Goal: Browse casually

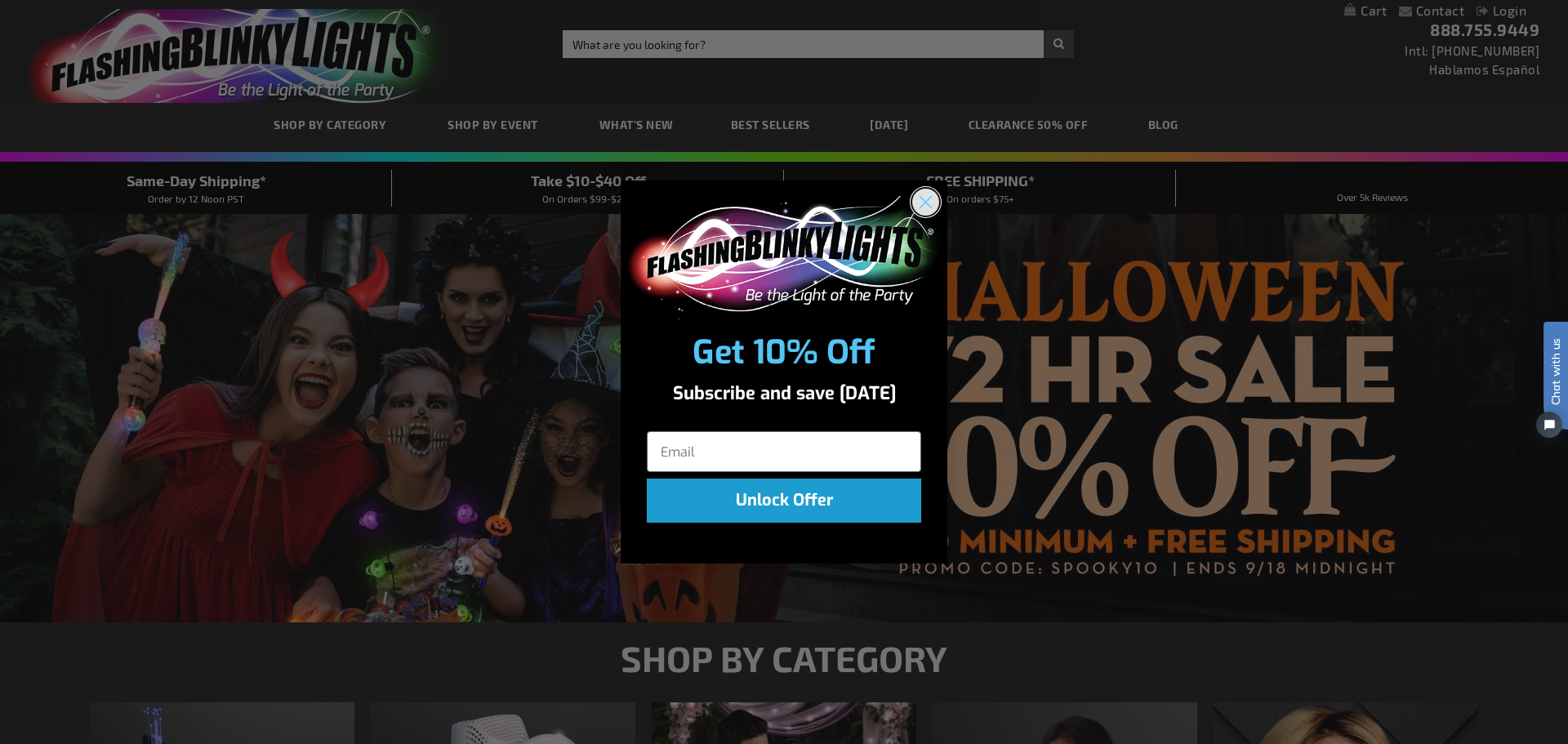
click at [923, 199] on icon "Close dialog" at bounding box center [925, 202] width 11 height 11
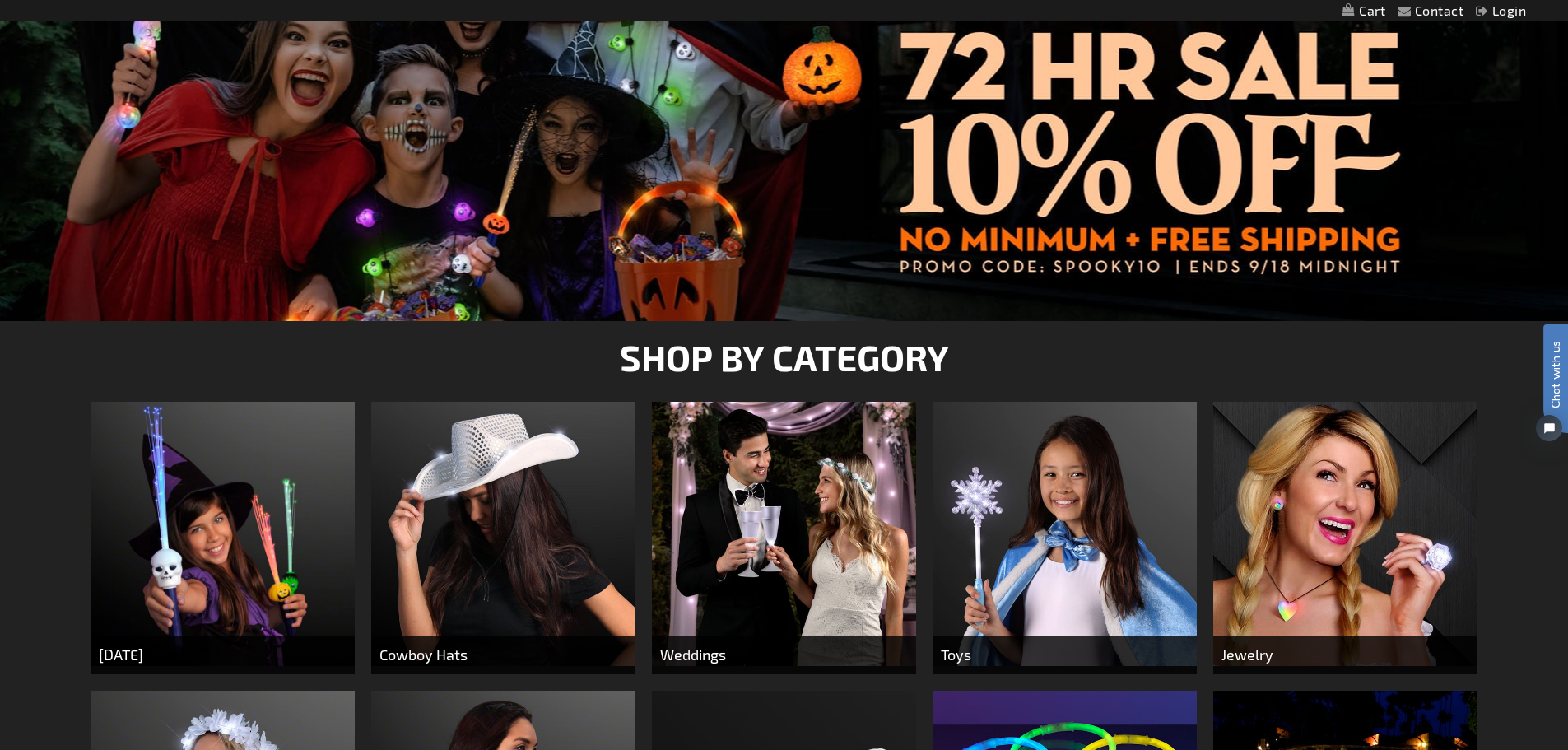
scroll to position [329, 0]
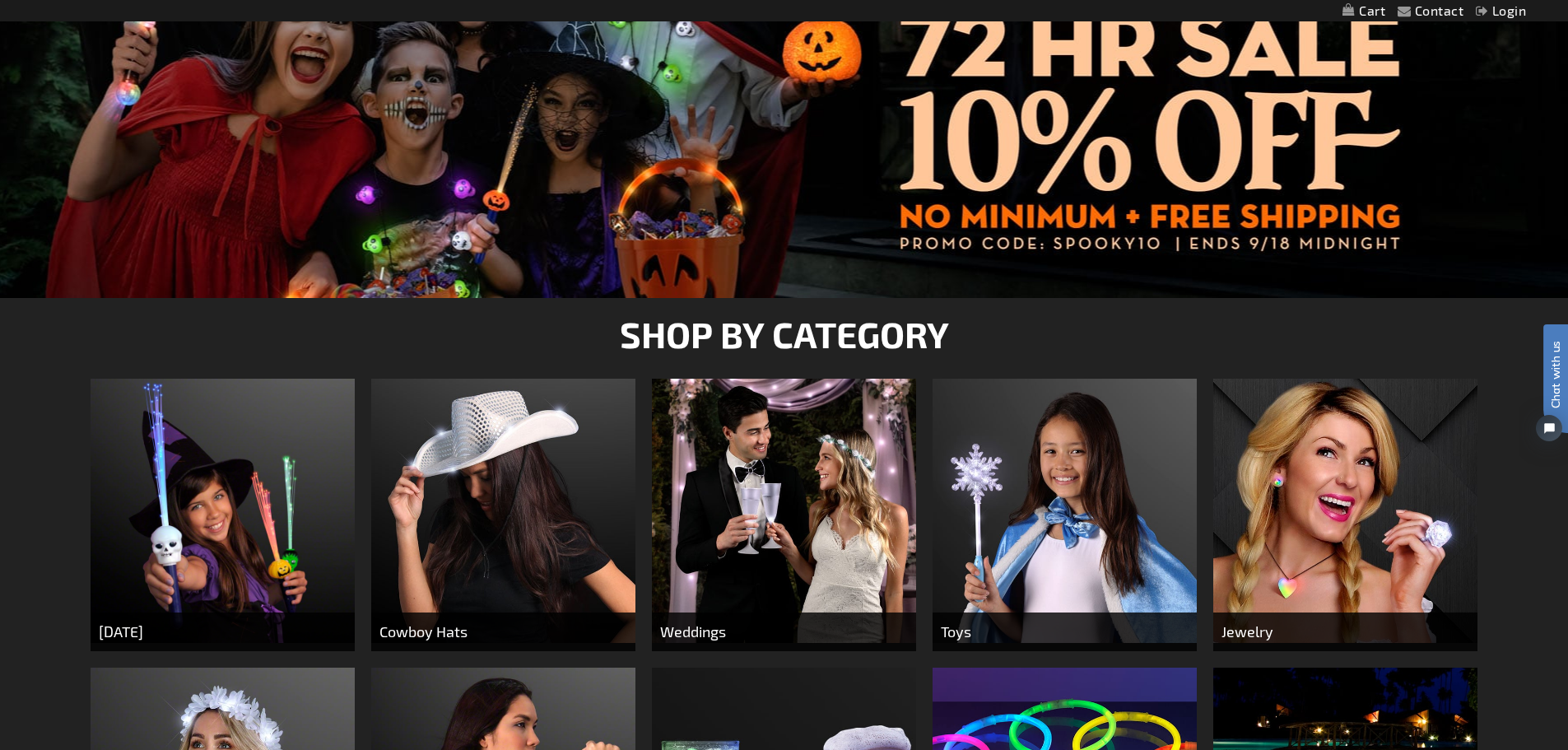
click at [196, 503] on img at bounding box center [222, 511] width 264 height 265
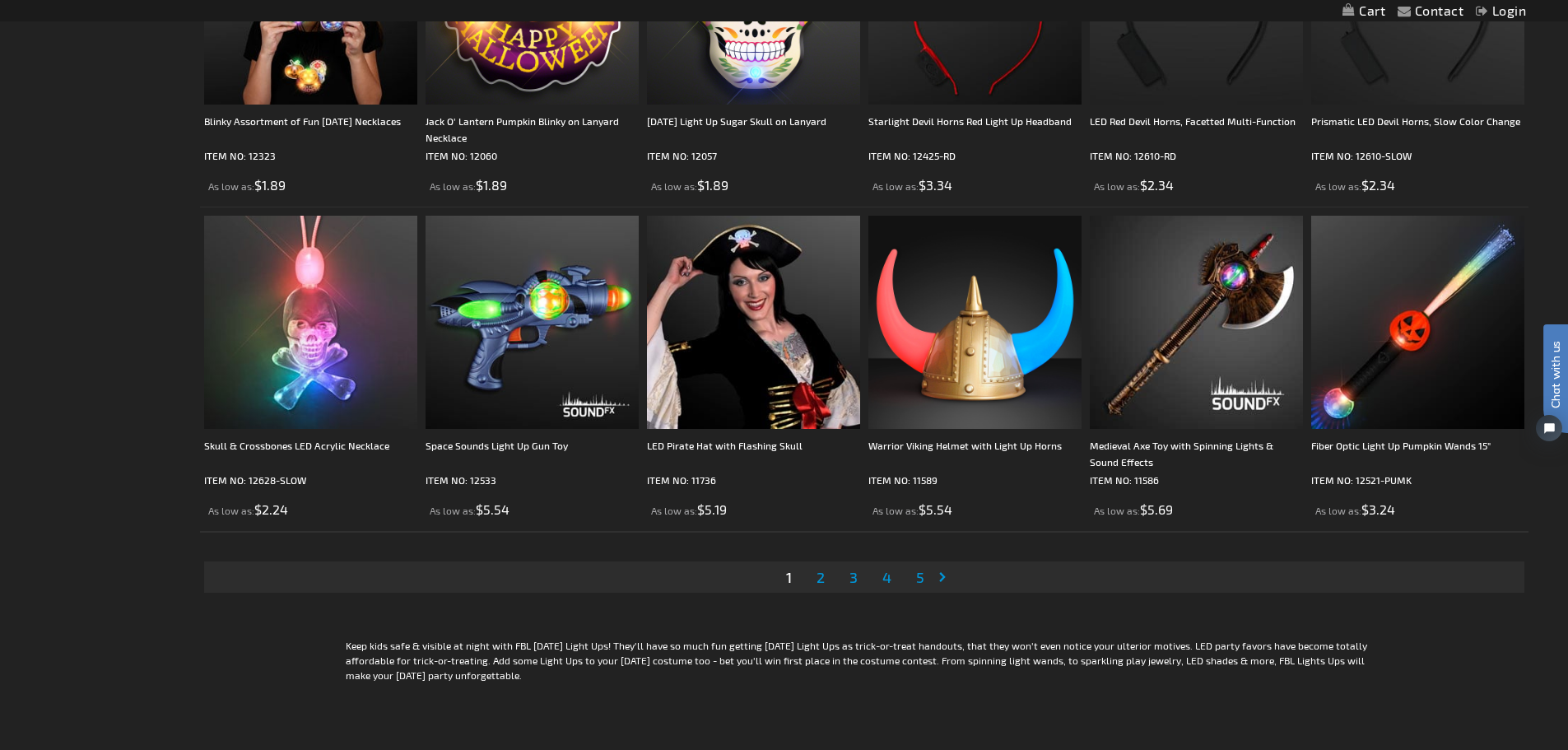
scroll to position [3375, 0]
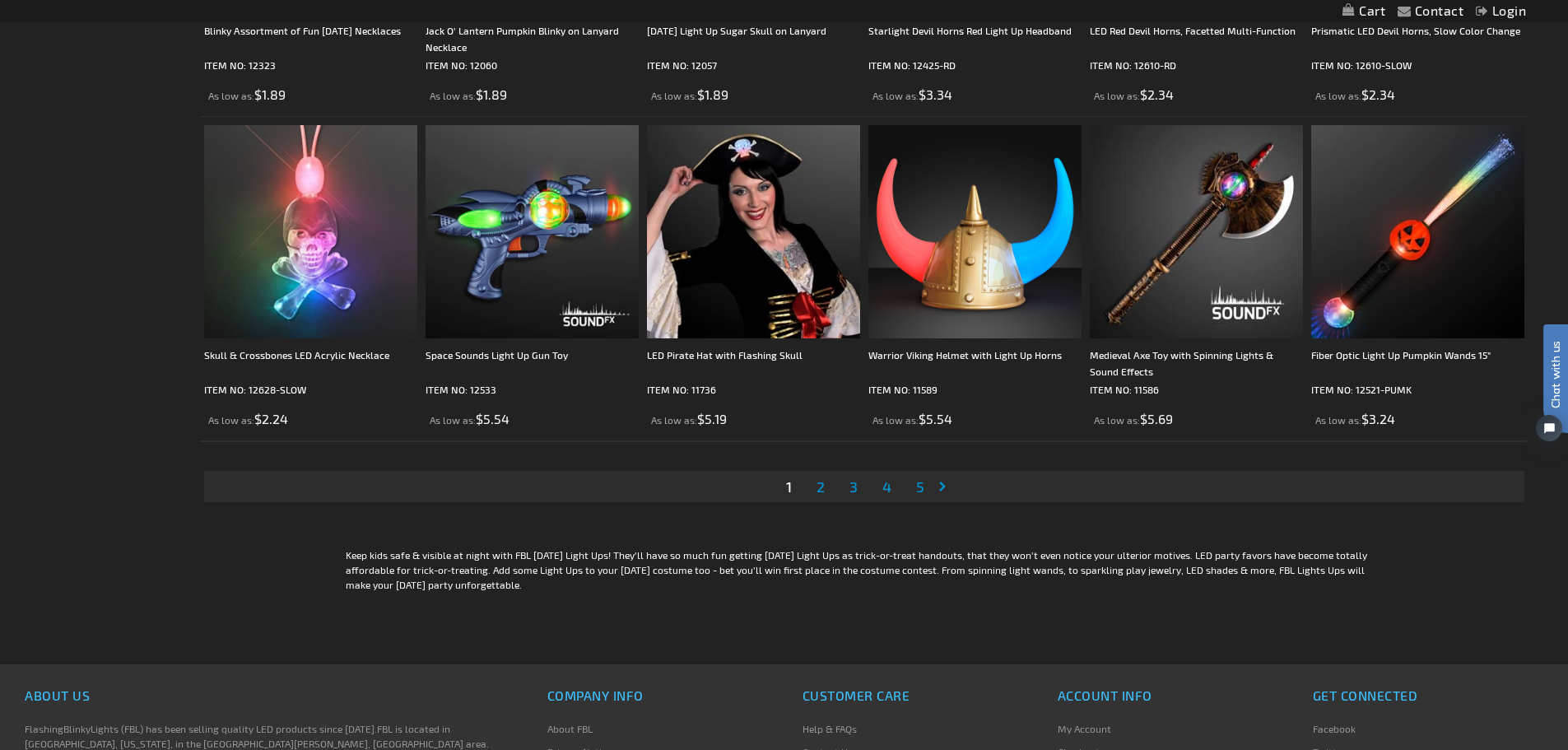
click at [923, 486] on span "5" at bounding box center [921, 486] width 9 height 18
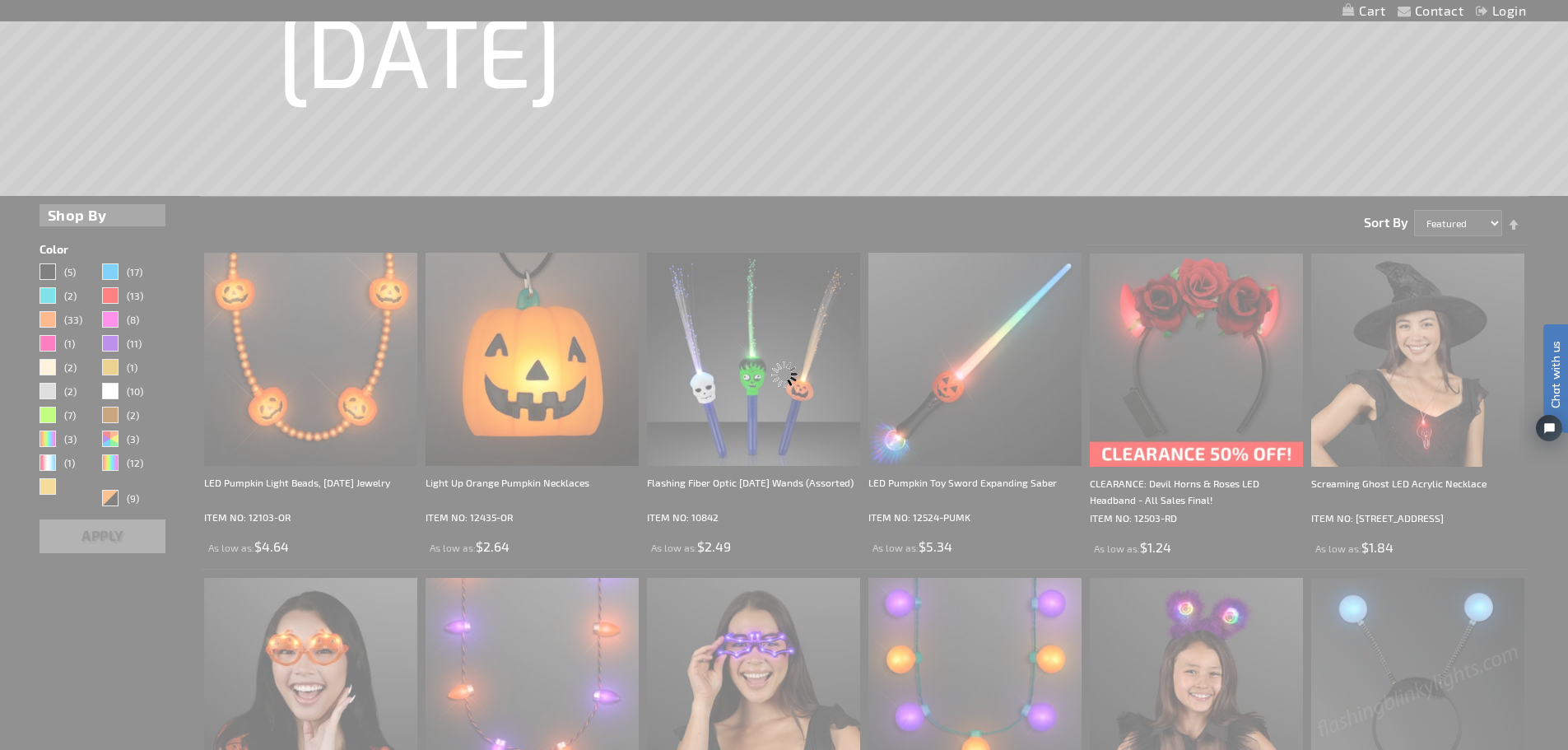
scroll to position [247, 0]
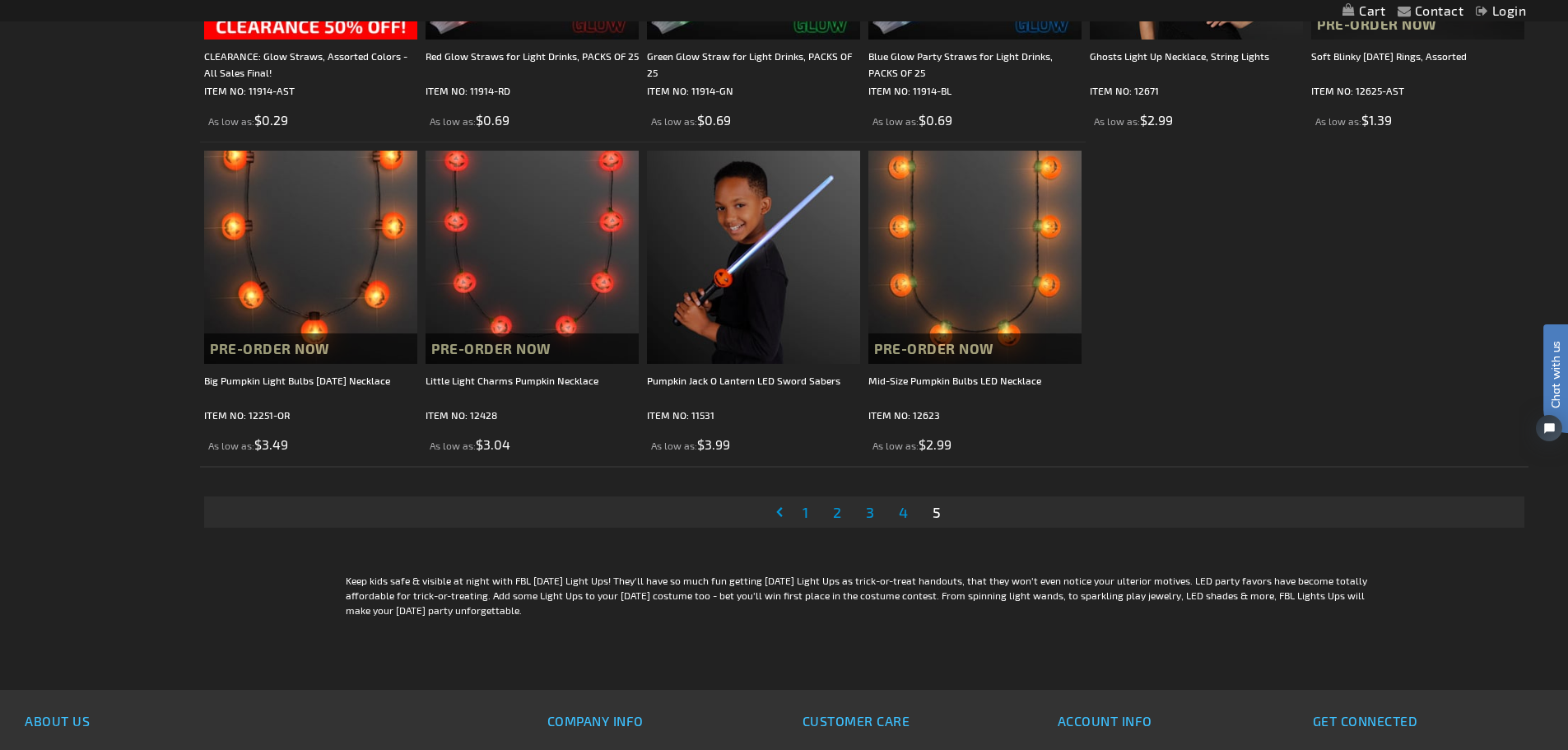
scroll to position [2058, 0]
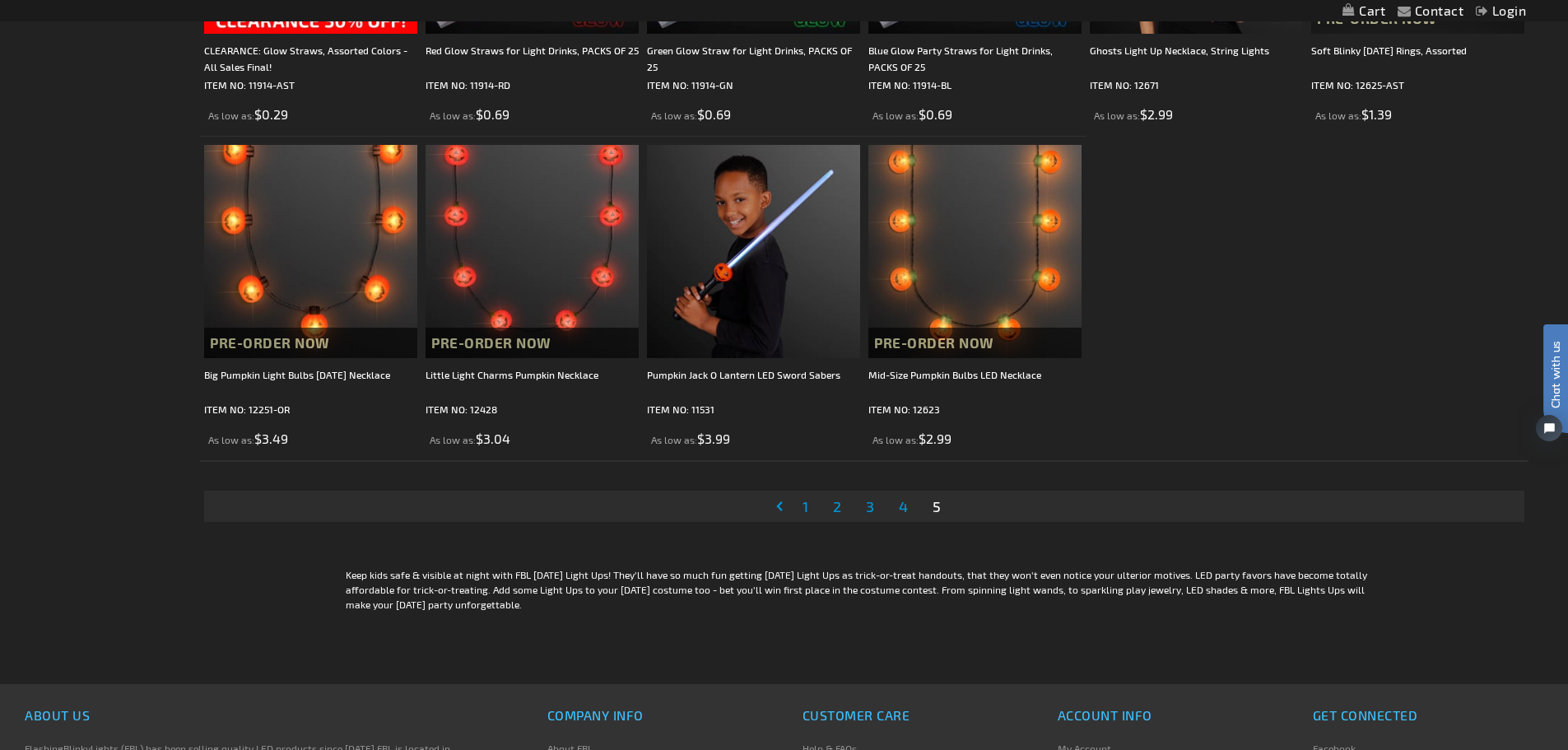
click at [903, 511] on span "4" at bounding box center [903, 506] width 9 height 18
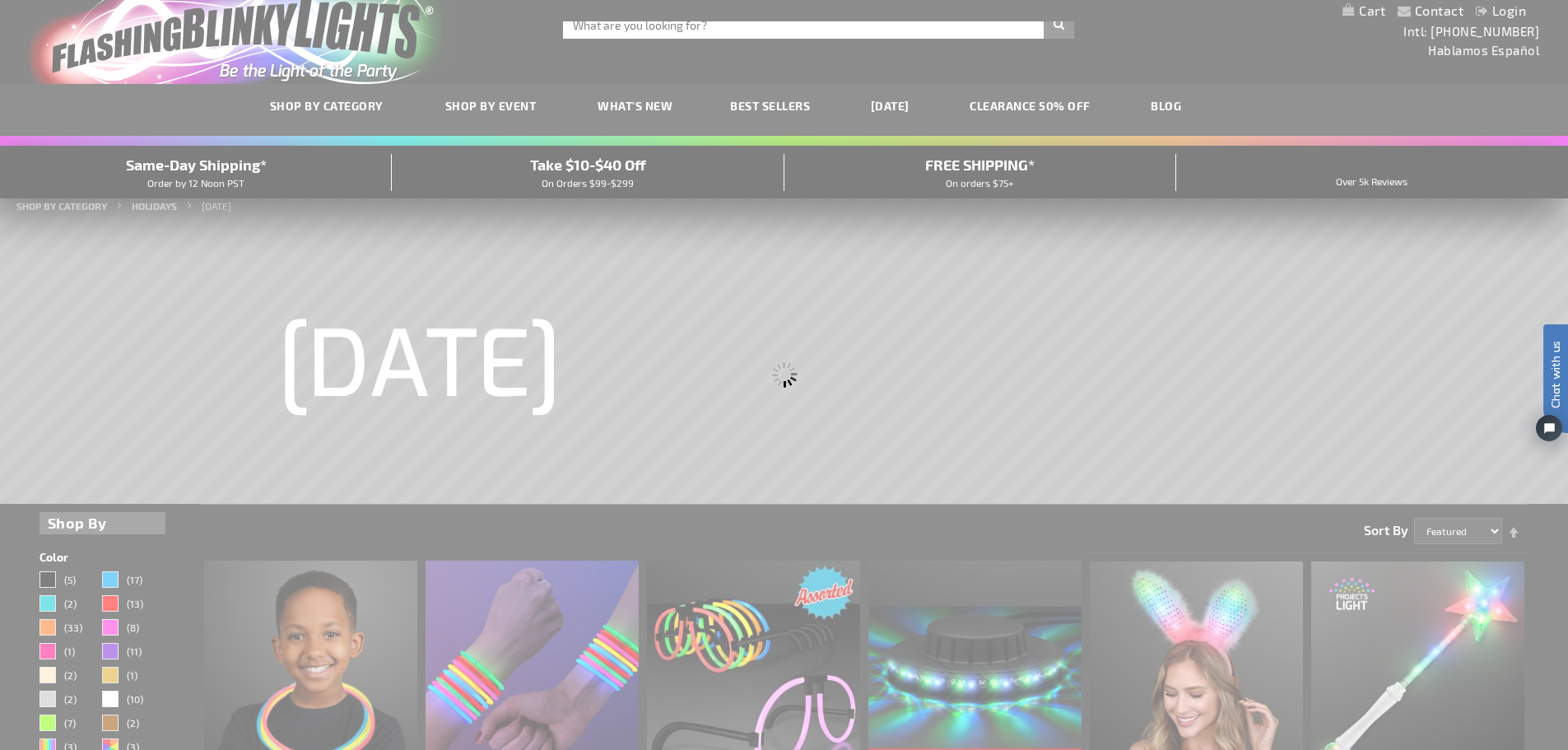
scroll to position [0, 0]
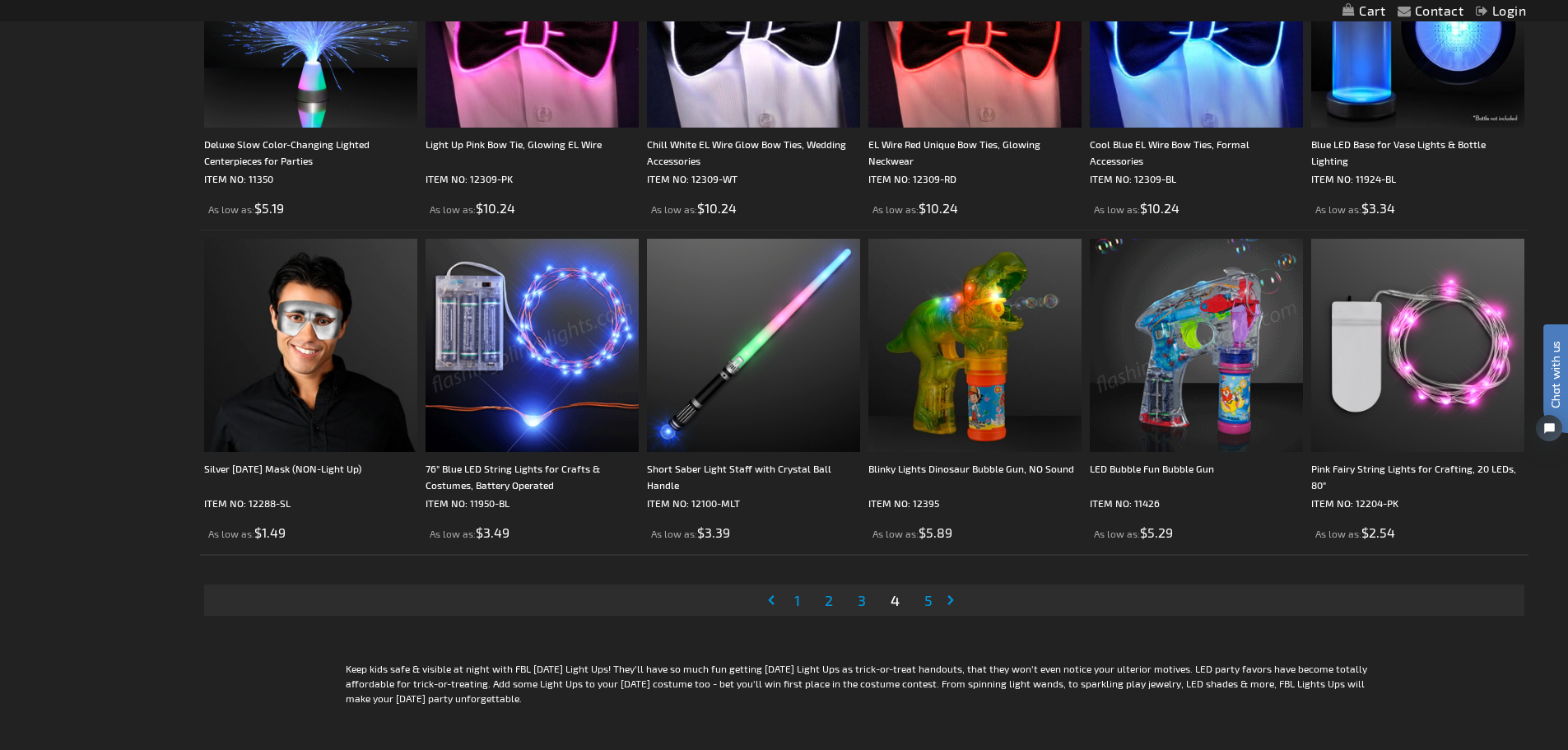
scroll to position [3293, 0]
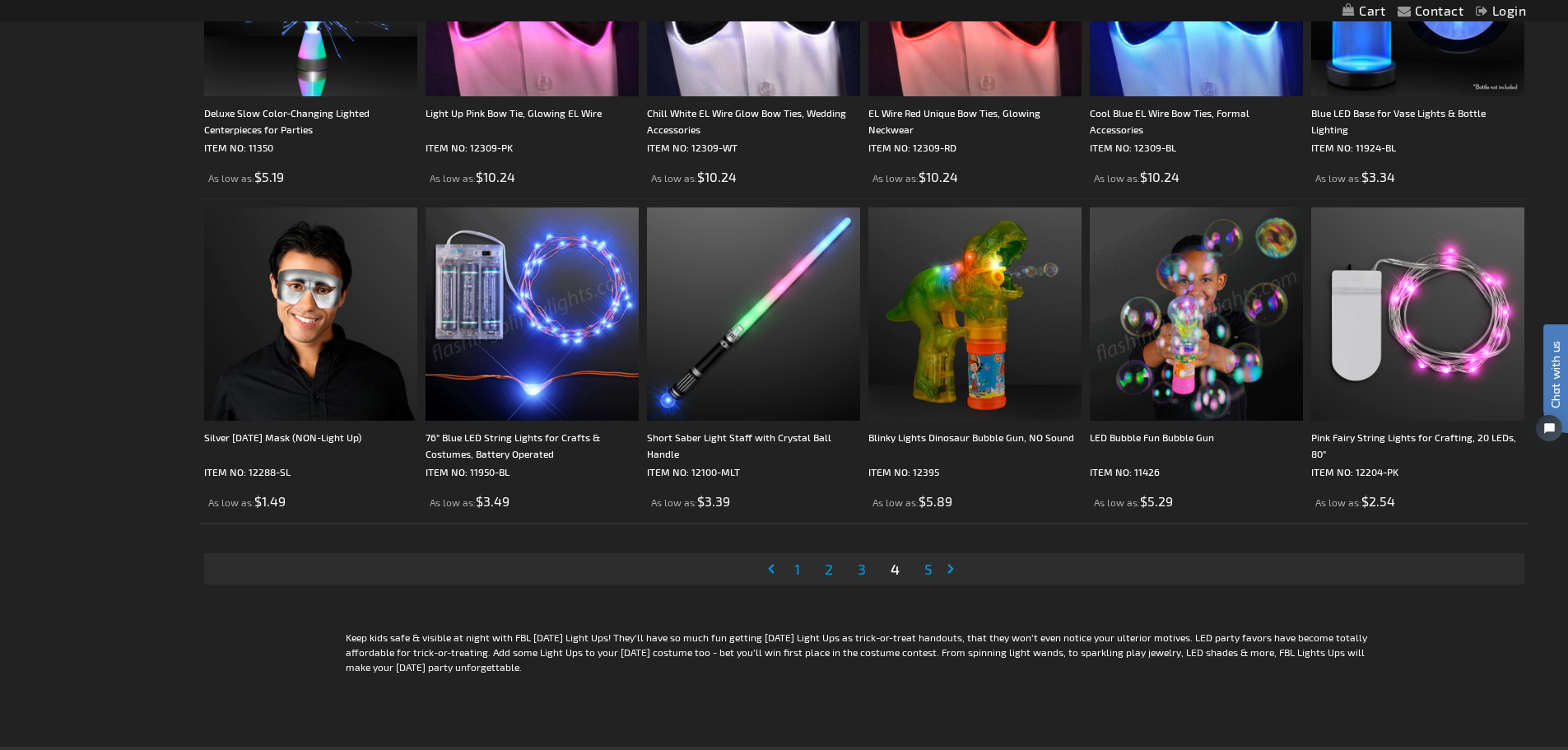
click at [865, 568] on span "3" at bounding box center [862, 569] width 9 height 18
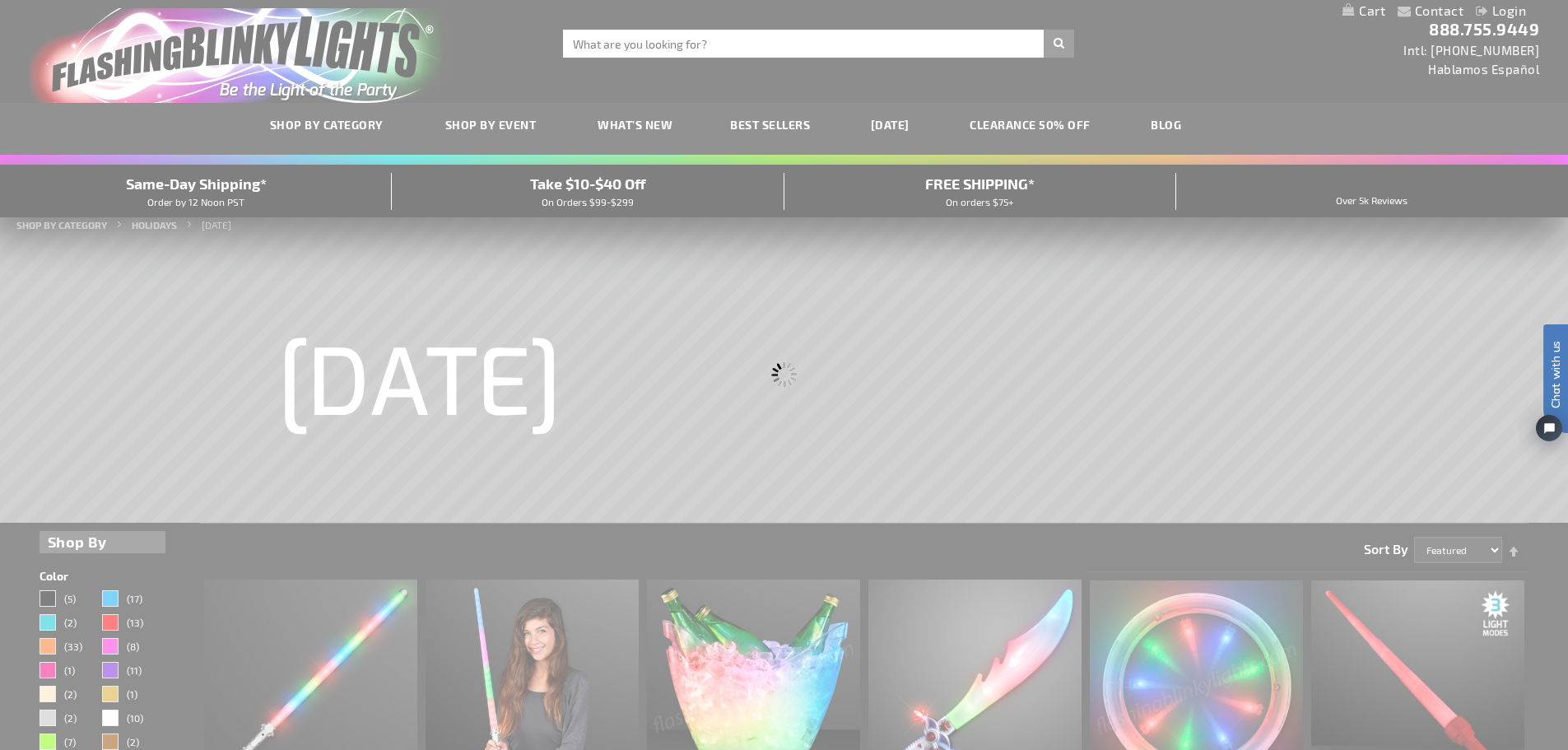
scroll to position [0, 0]
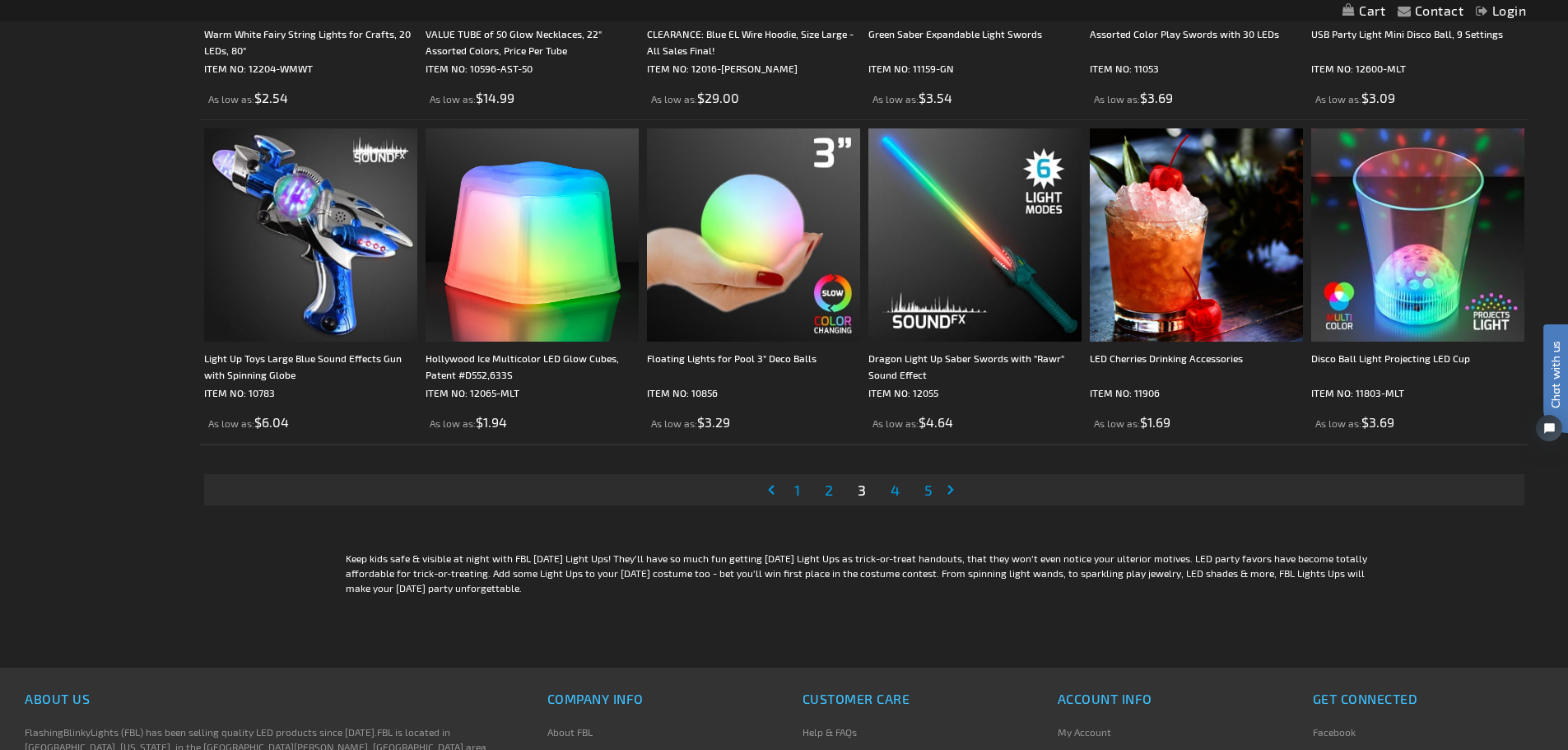
scroll to position [3375, 0]
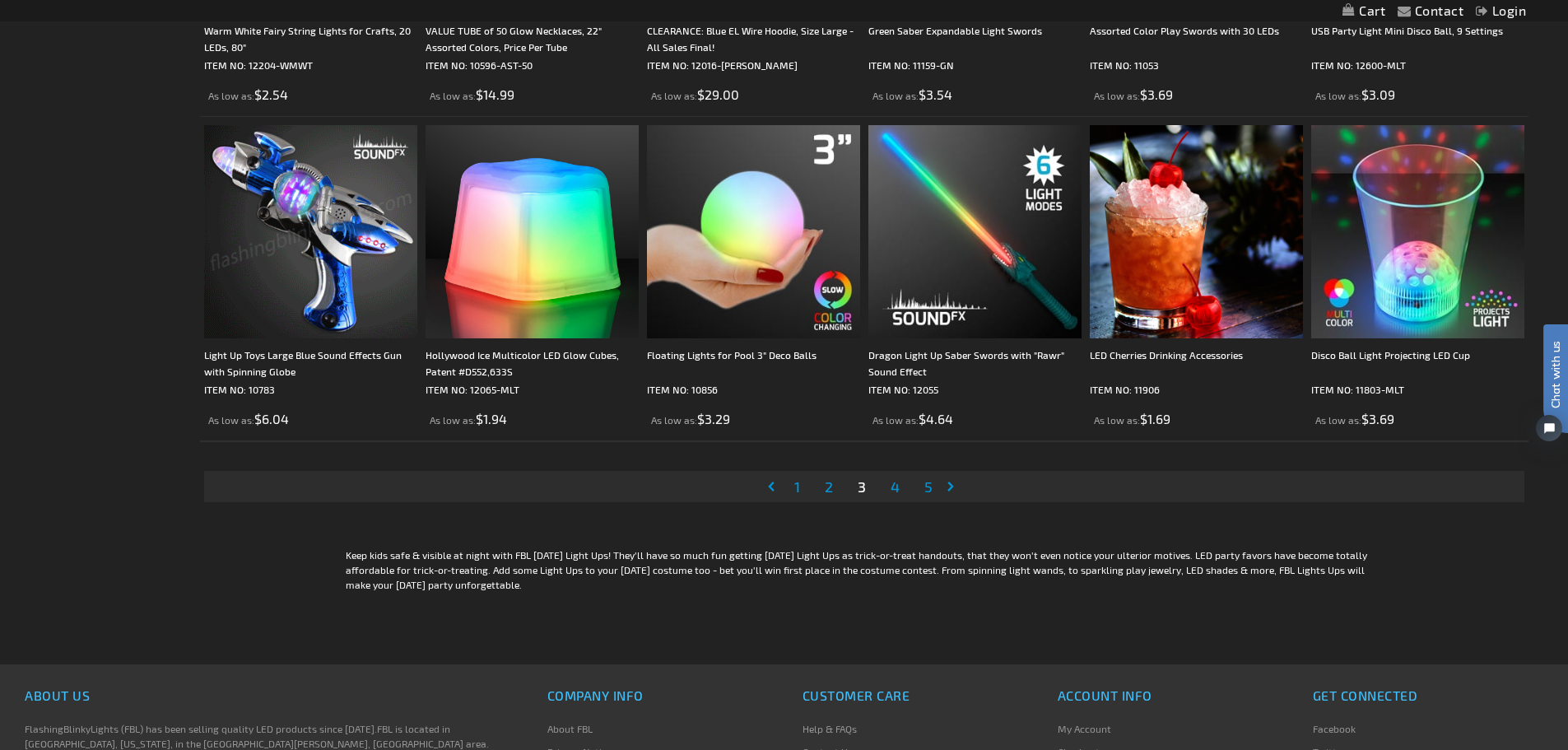
click at [824, 487] on span "2" at bounding box center [829, 486] width 9 height 18
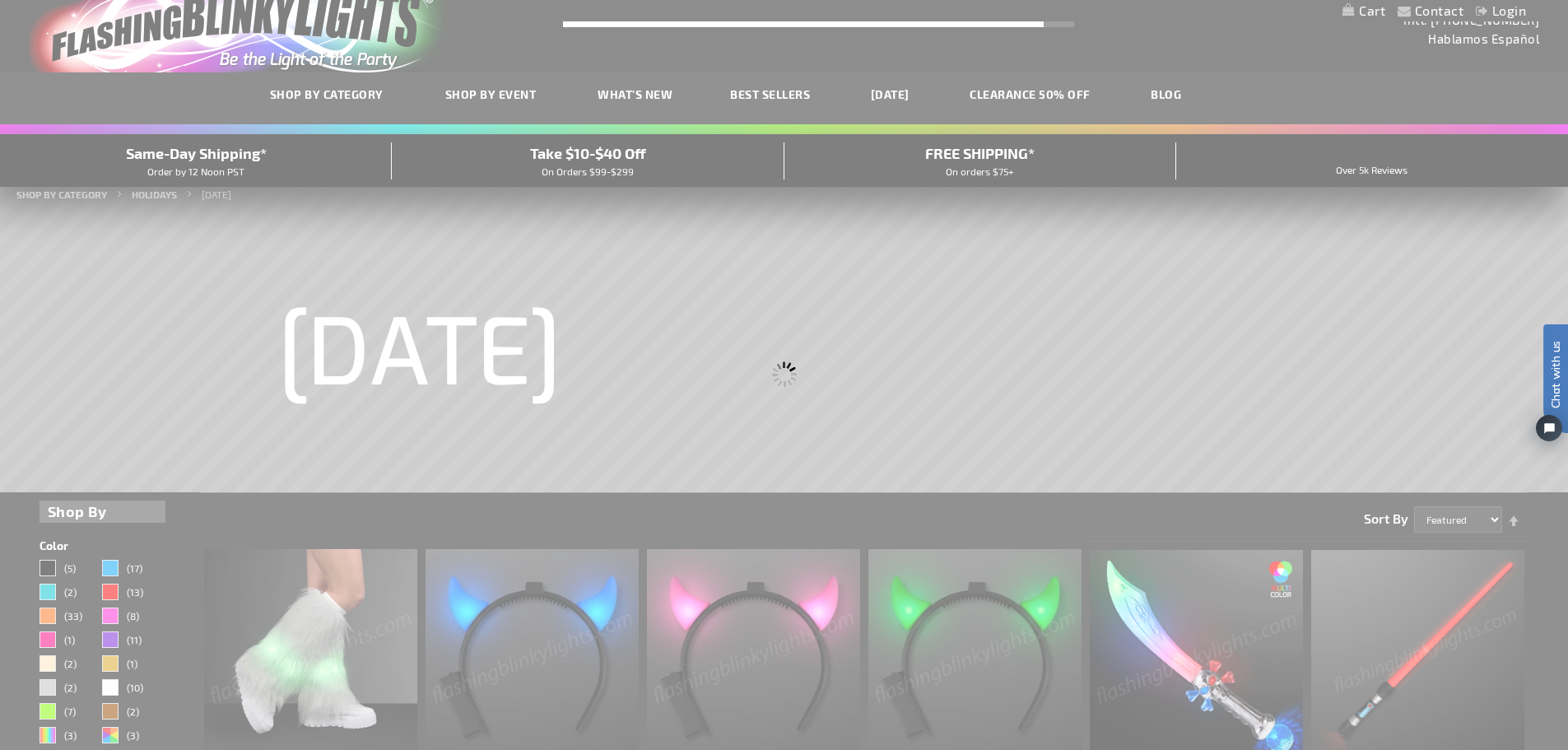
scroll to position [0, 0]
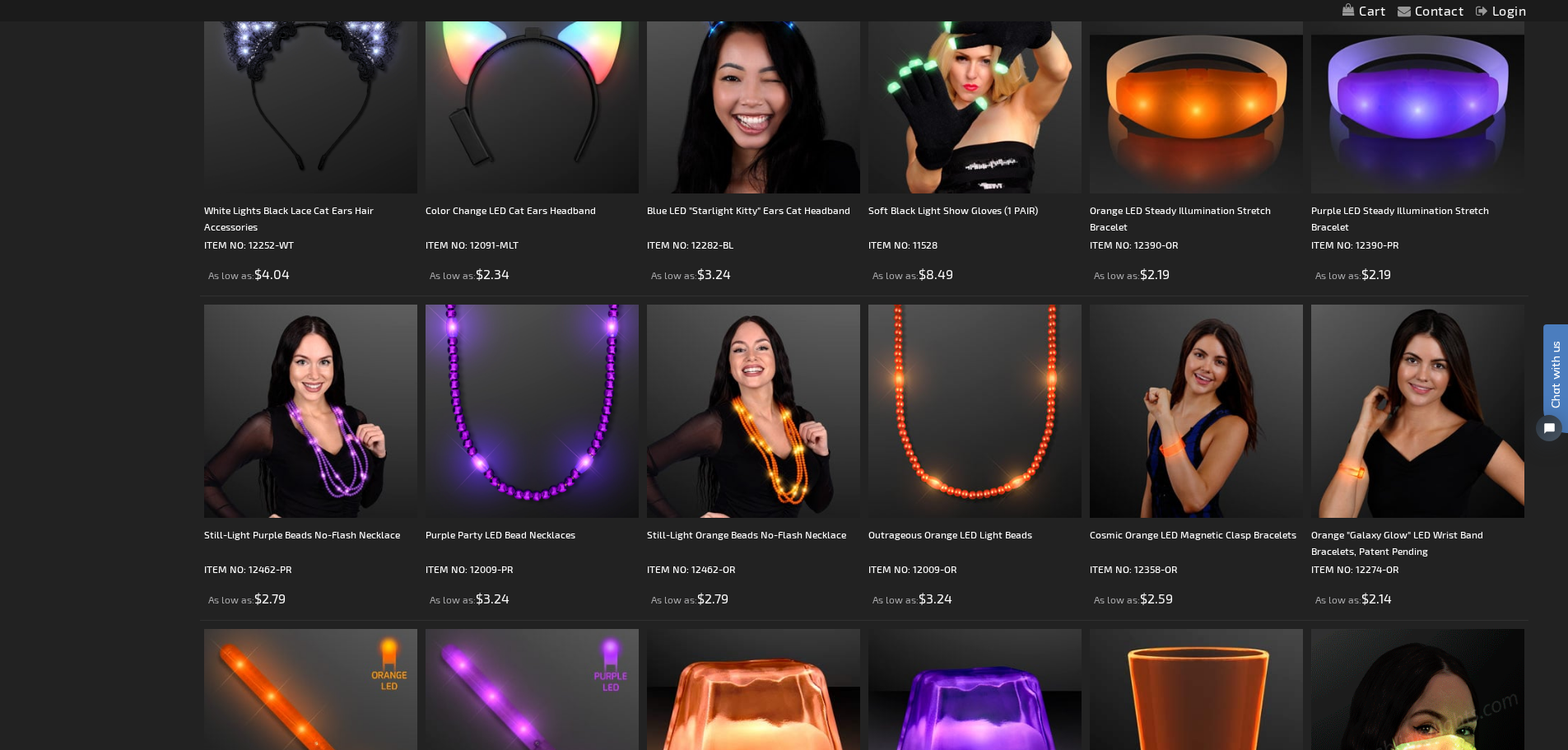
scroll to position [2470, 0]
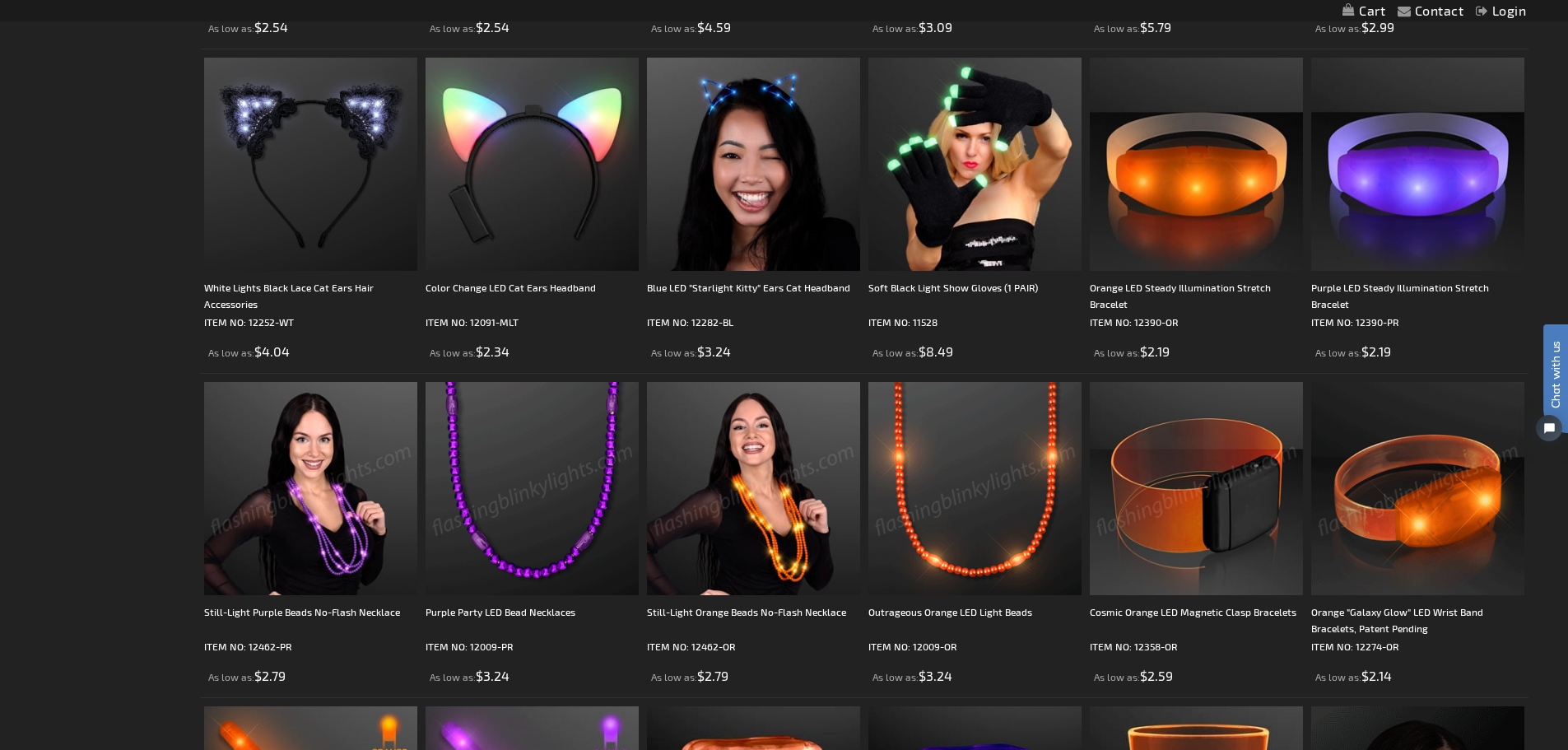
click at [719, 560] on img at bounding box center [753, 489] width 213 height 213
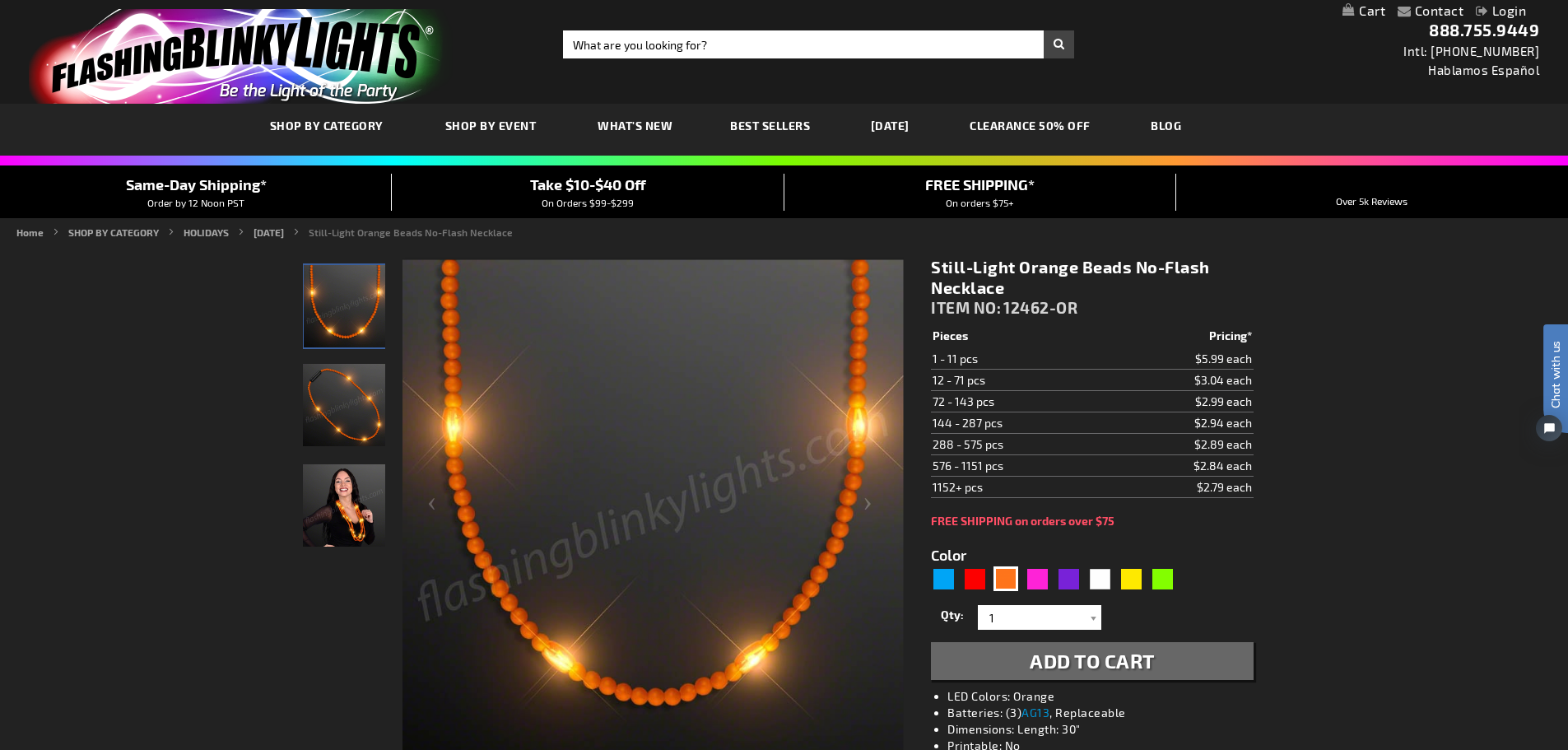
click at [331, 402] on img "Light Up Orange Beaded Necklace, No-Flash" at bounding box center [344, 405] width 82 height 82
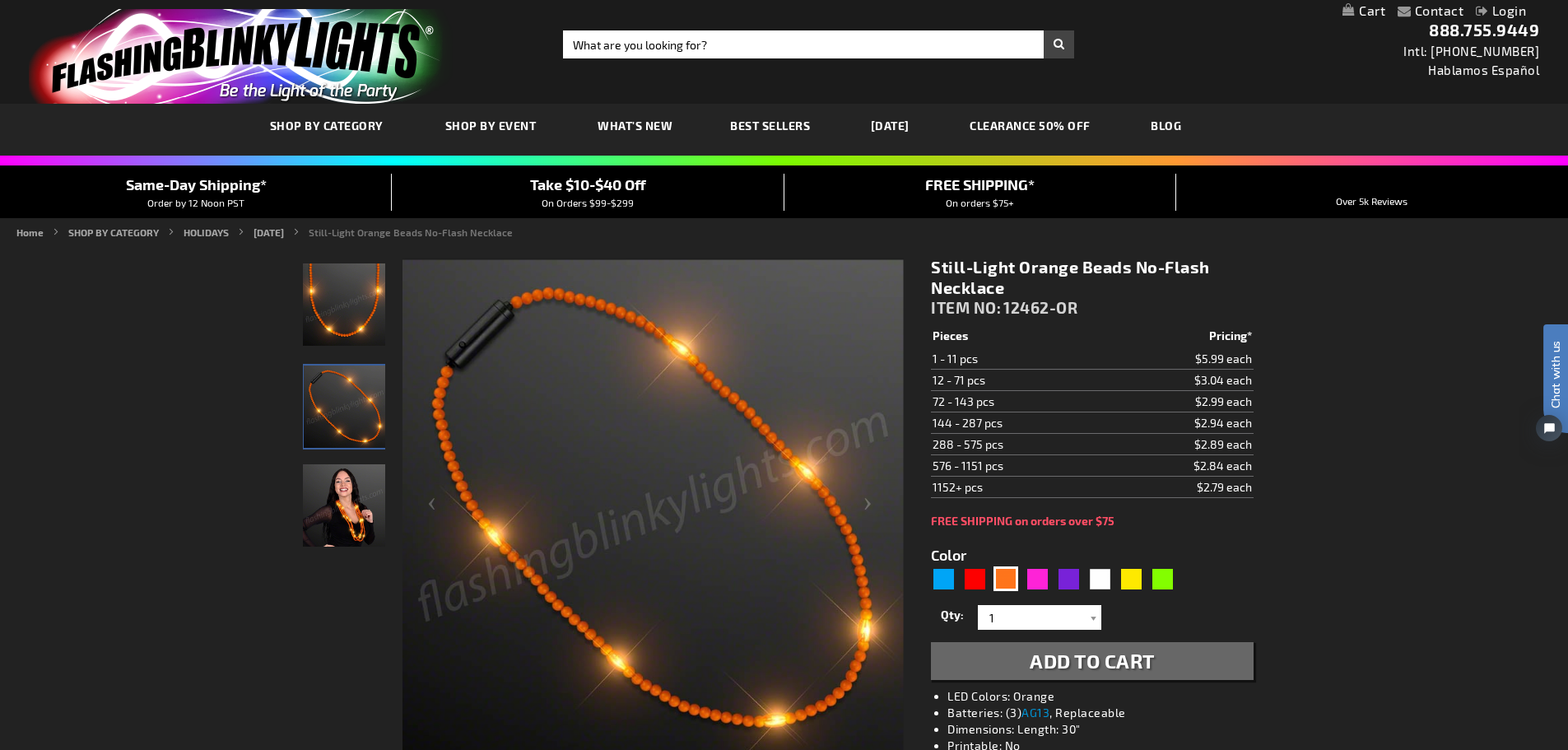
click at [350, 290] on img "Light Up Orange Beaded Necklace, No-Flash" at bounding box center [344, 305] width 82 height 82
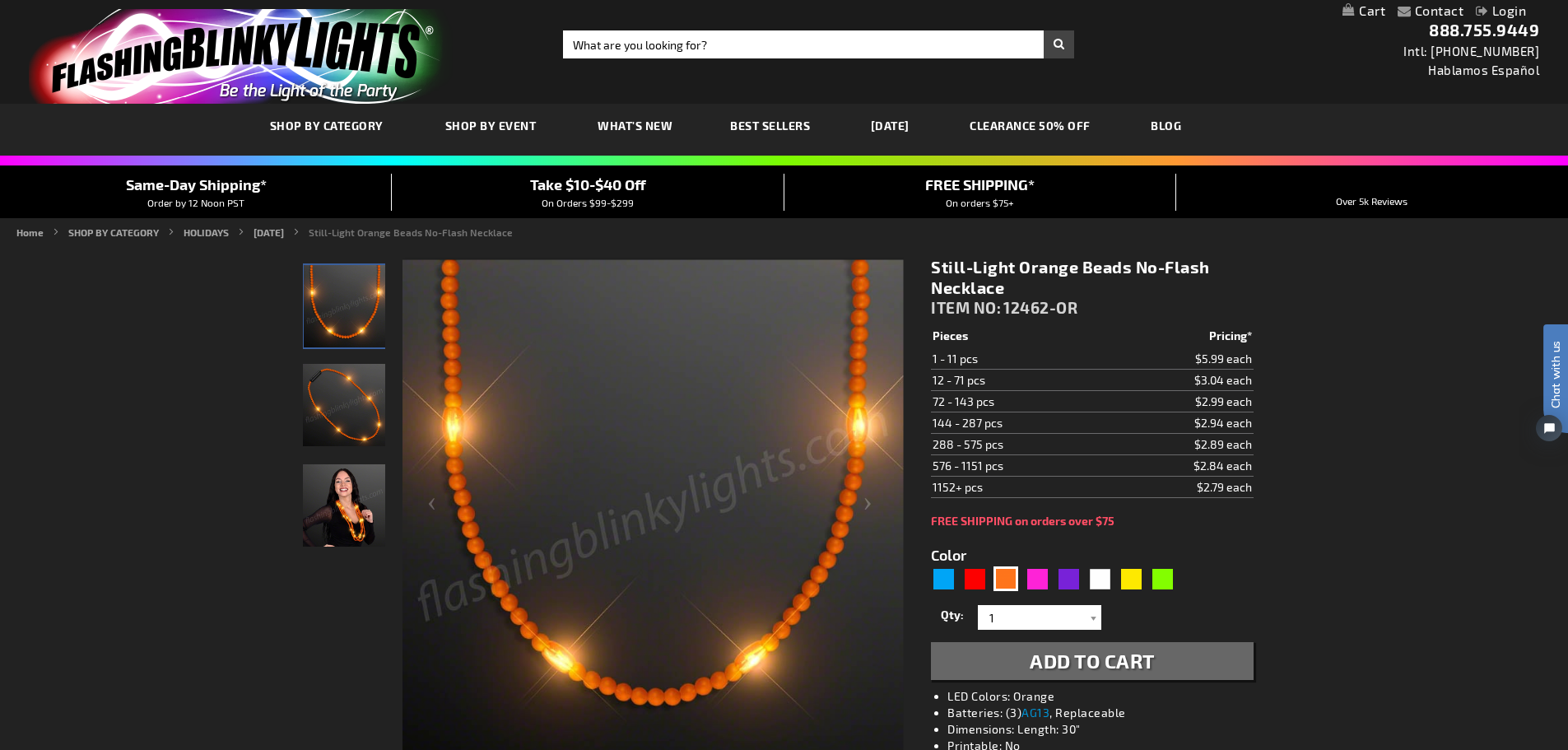
click at [625, 125] on span "What's New" at bounding box center [635, 125] width 75 height 14
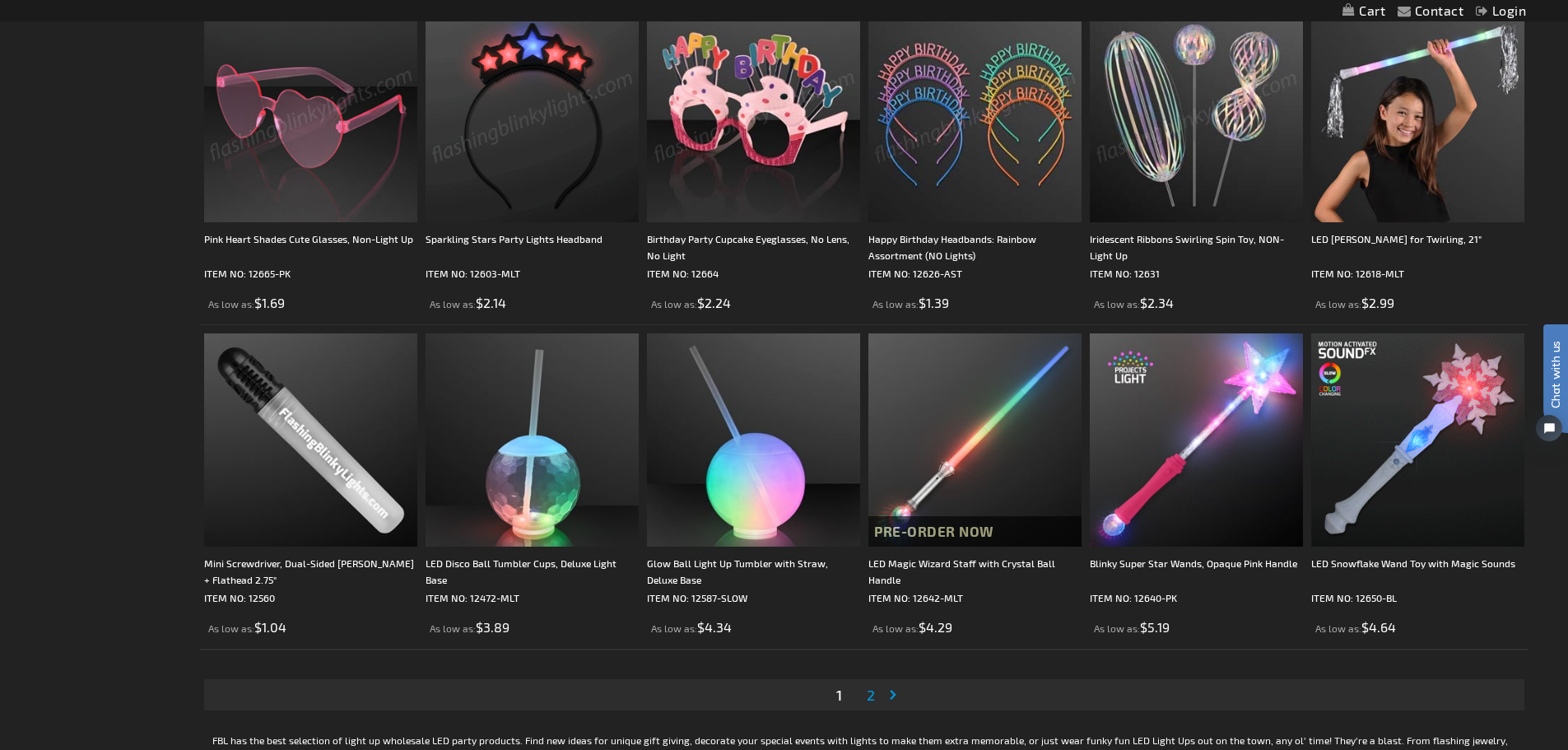
scroll to position [3046, 0]
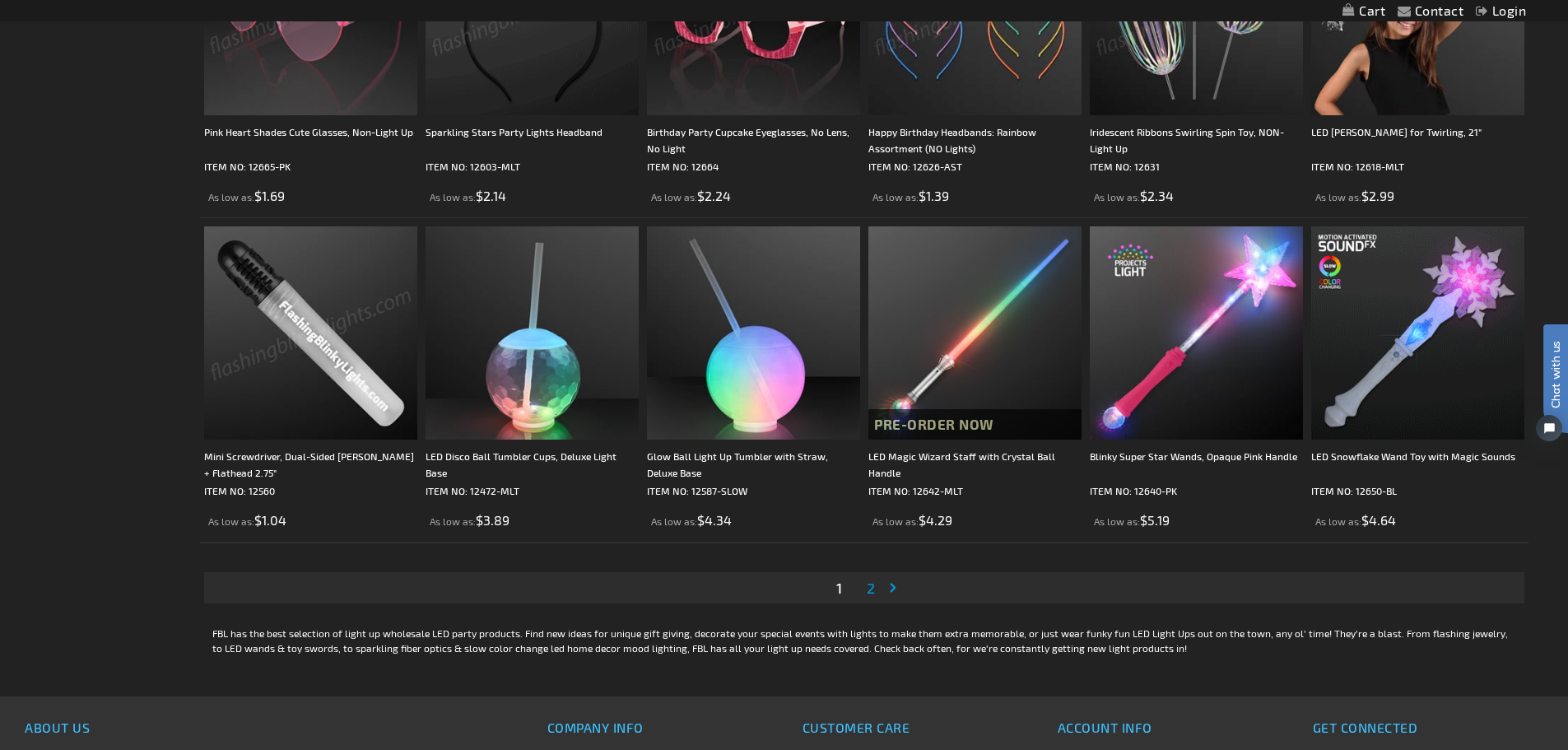
click at [873, 588] on span "2" at bounding box center [871, 588] width 9 height 18
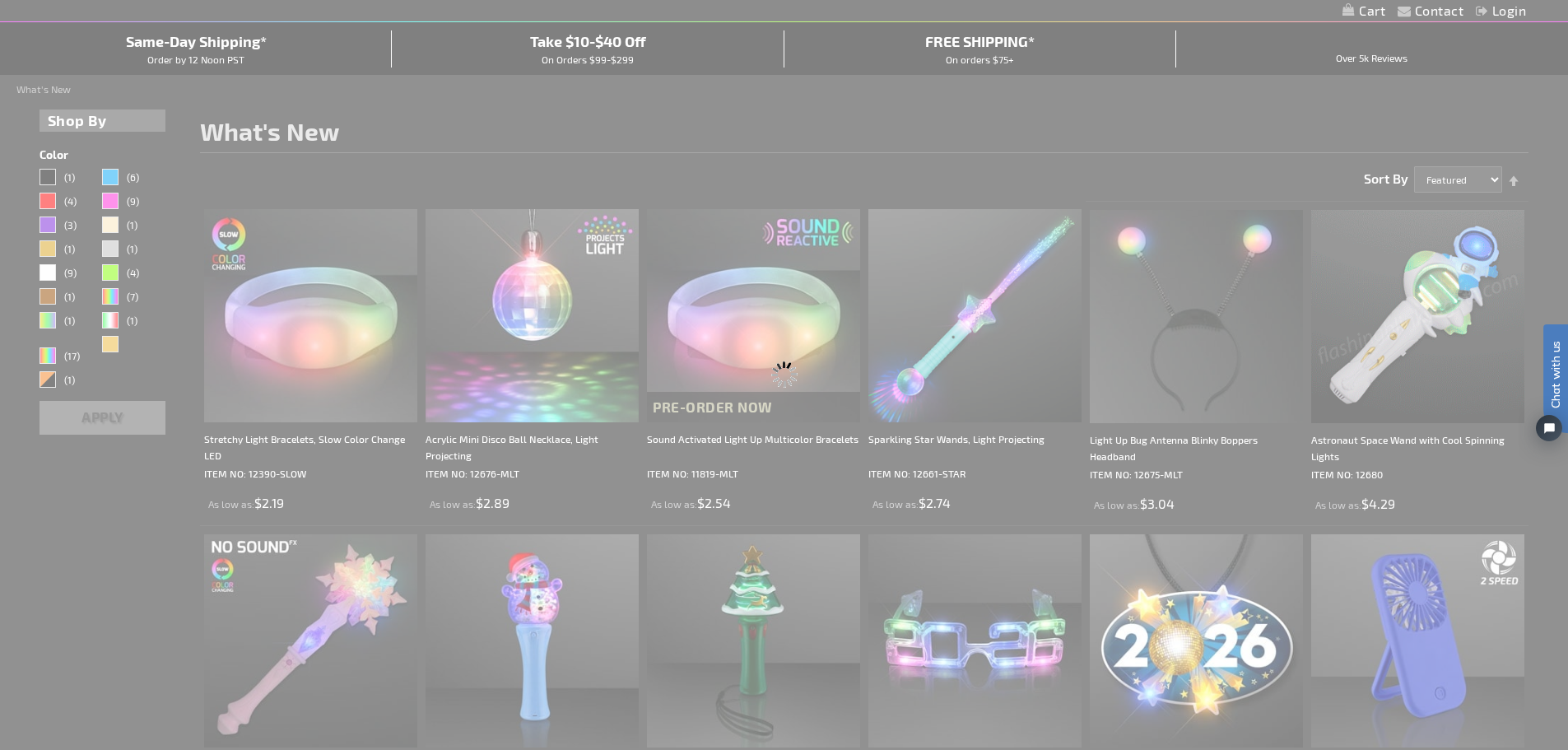
scroll to position [53, 0]
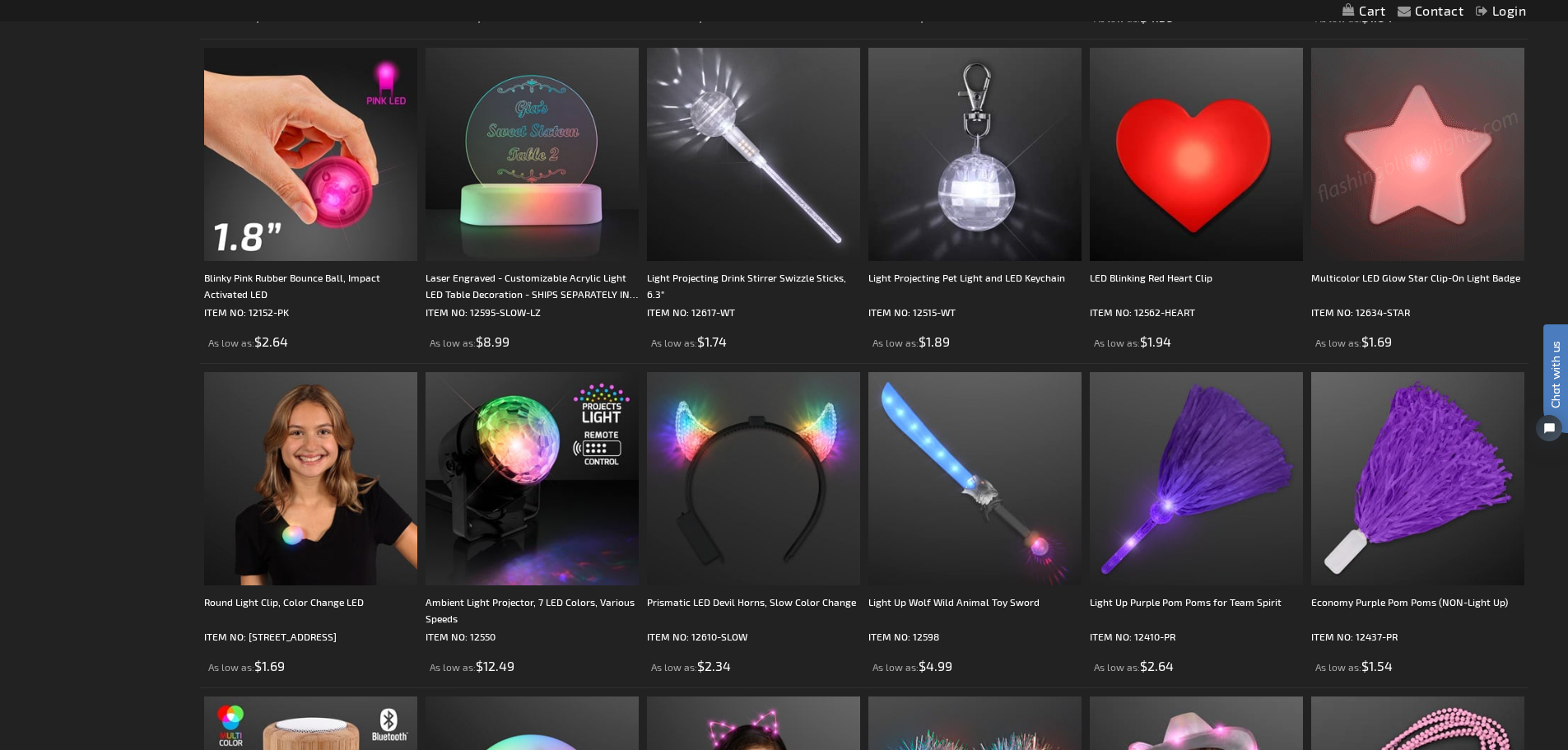
scroll to position [741, 0]
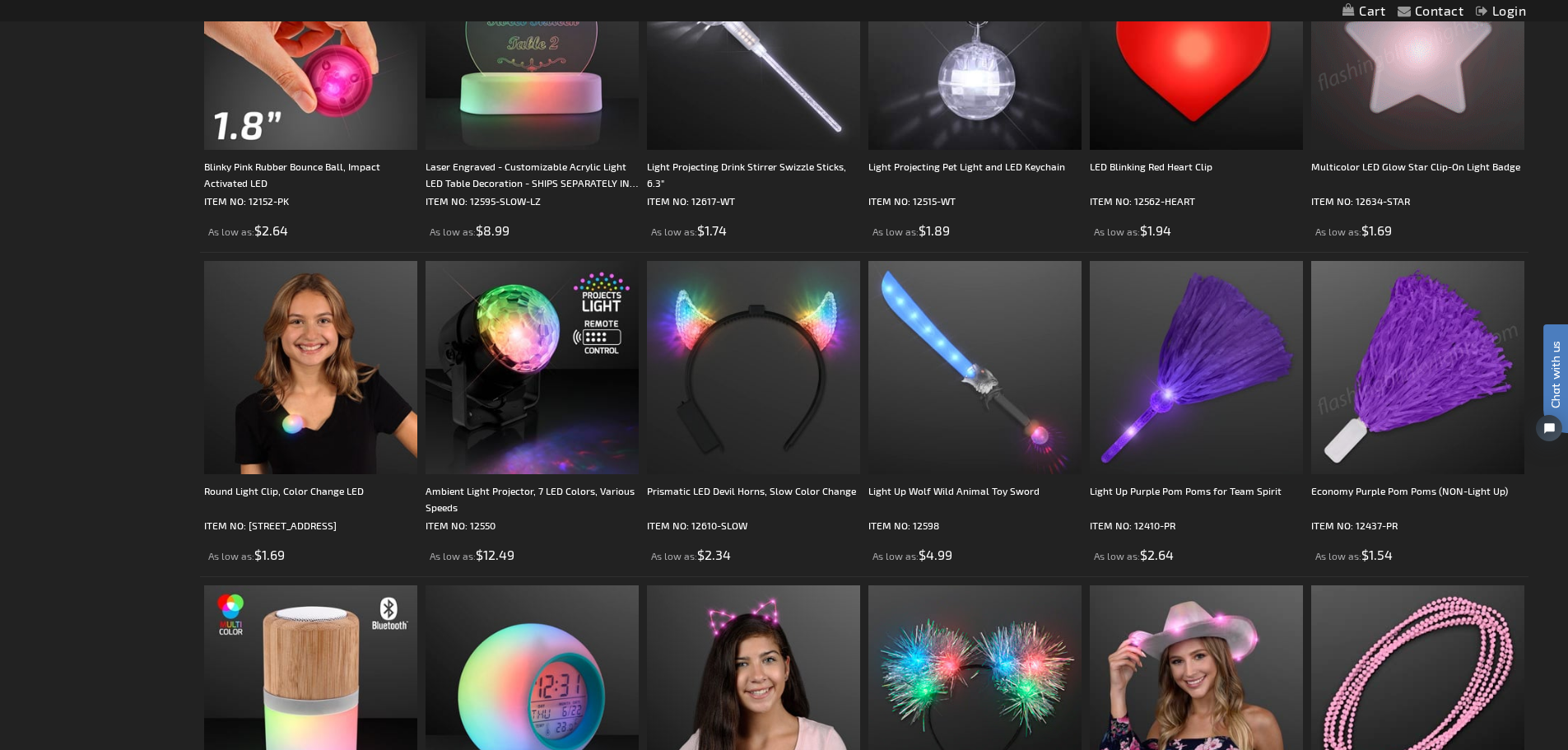
click at [1428, 79] on img at bounding box center [1418, 43] width 213 height 213
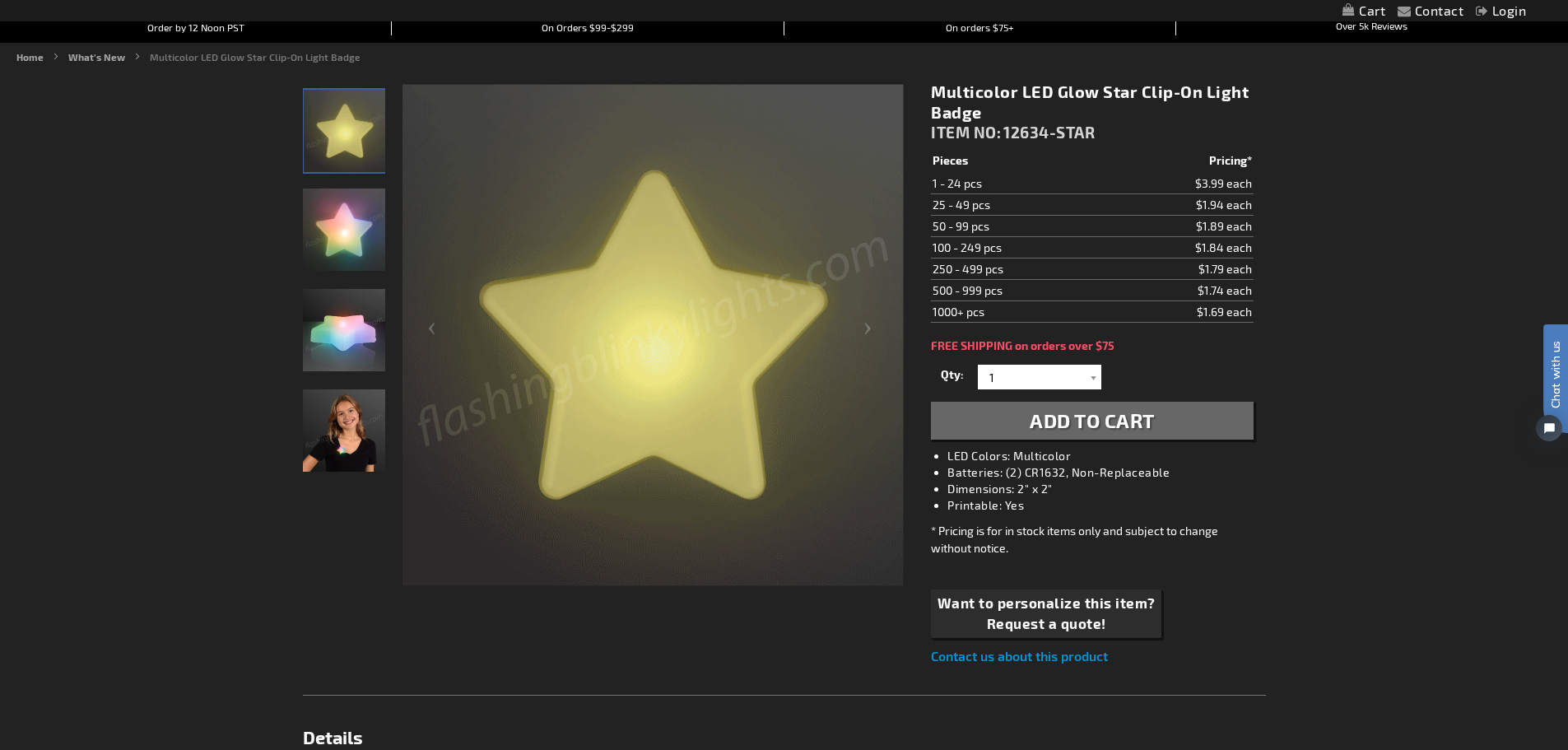
scroll to position [85, 0]
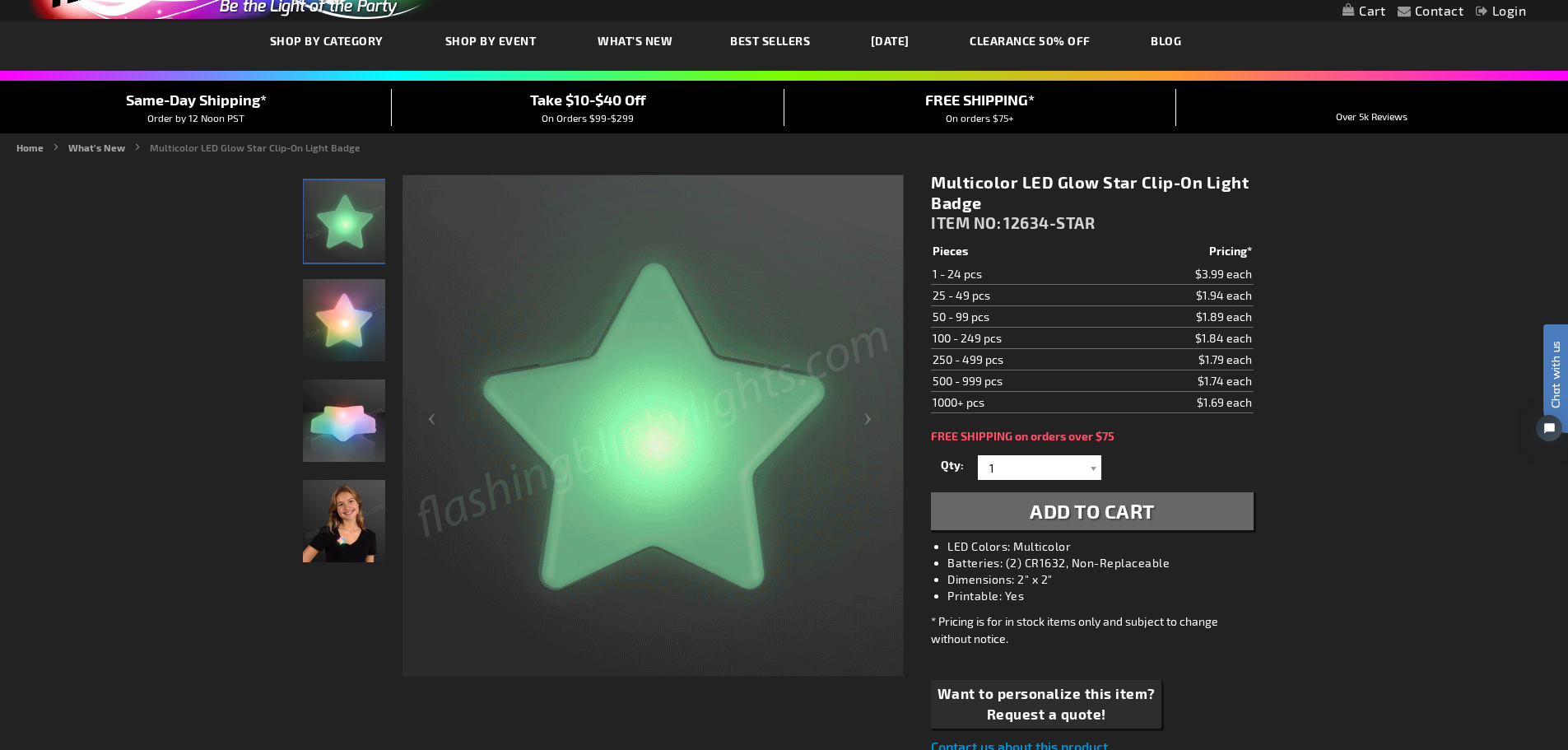
click at [336, 319] on img "Multicolor LED Glow Star Clip-On Light Badge" at bounding box center [344, 320] width 82 height 82
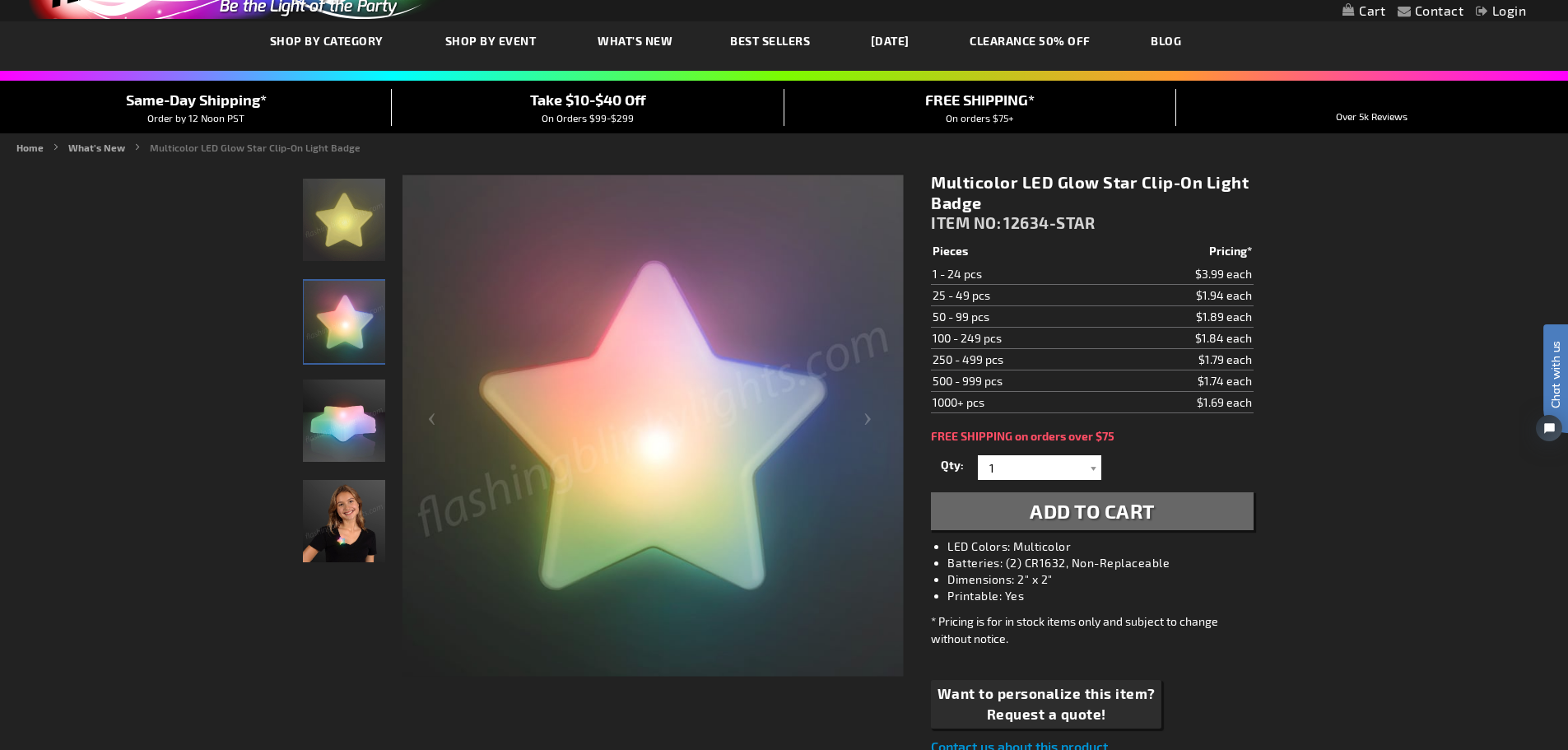
click at [339, 424] on img "Multicolor LED Glow Star Clip-On Light Badge" at bounding box center [344, 421] width 82 height 82
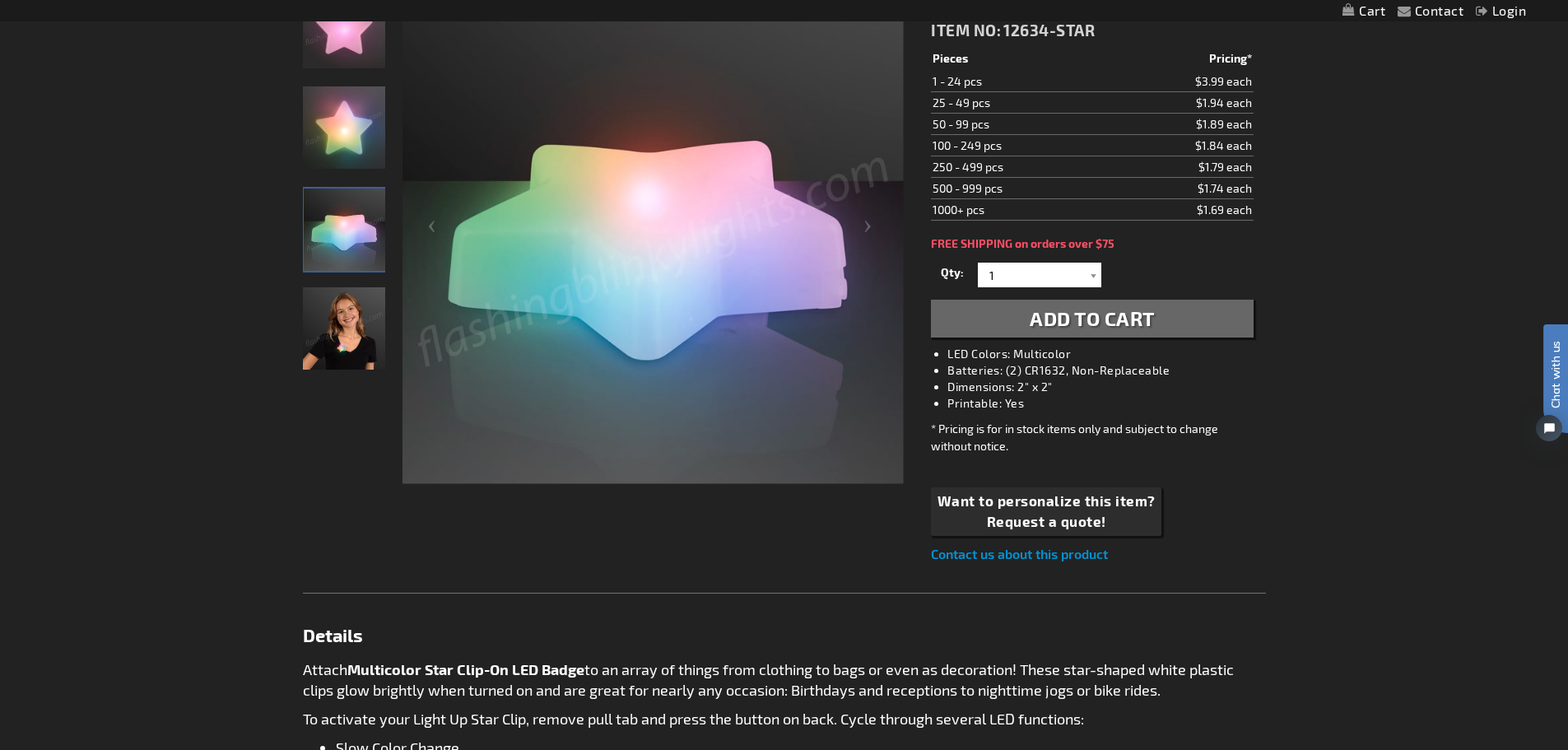
scroll to position [249, 0]
